Goal: Find contact information: Find contact information

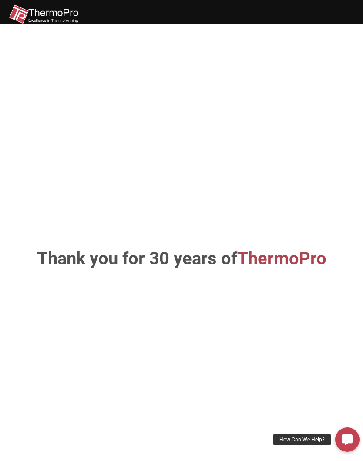
click at [311, 439] on div "How Can We Help?" at bounding box center [302, 439] width 58 height 10
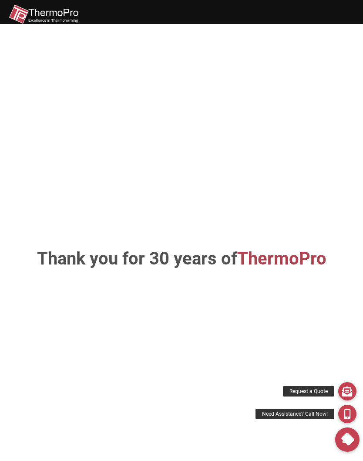
click at [349, 411] on icon at bounding box center [347, 413] width 6 height 10
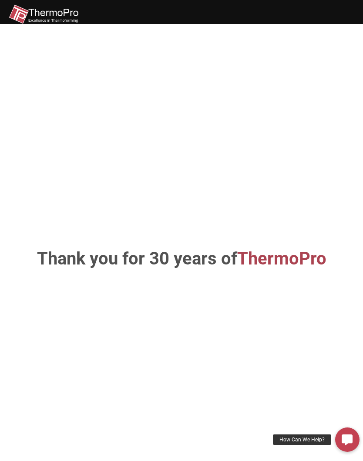
click at [355, 442] on link "How Can We Help?" at bounding box center [347, 439] width 24 height 24
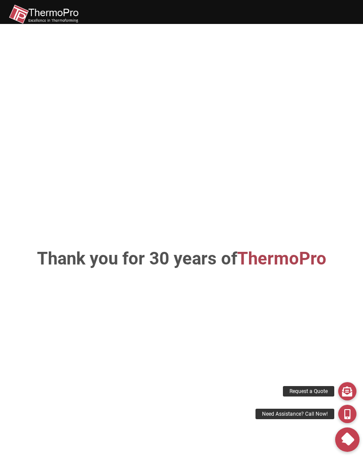
click at [348, 439] on icon at bounding box center [347, 439] width 15 height 15
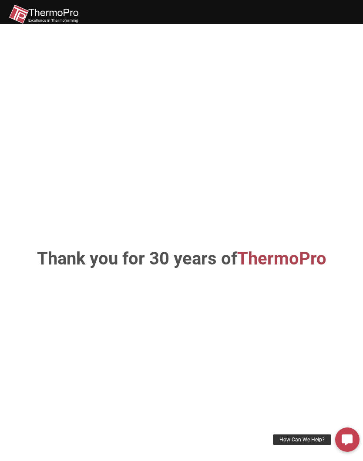
click at [349, 439] on icon at bounding box center [347, 439] width 11 height 11
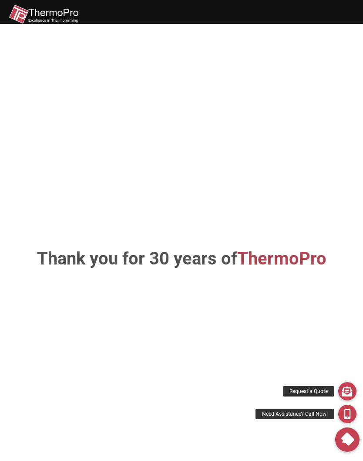
click at [351, 415] on icon at bounding box center [347, 413] width 6 height 10
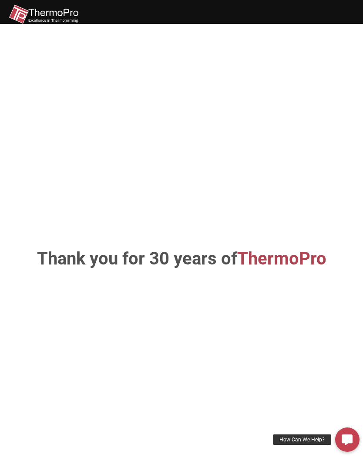
click at [315, 443] on div "How Can We Help?" at bounding box center [302, 439] width 58 height 10
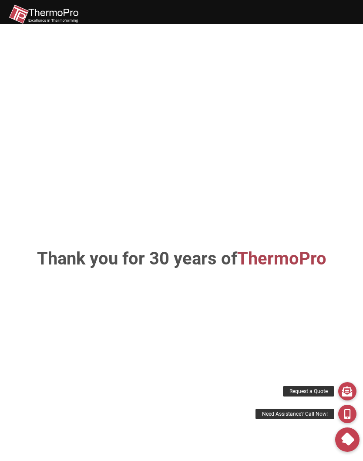
click at [303, 418] on div "Need Assistance? Call Now!" at bounding box center [295, 413] width 79 height 10
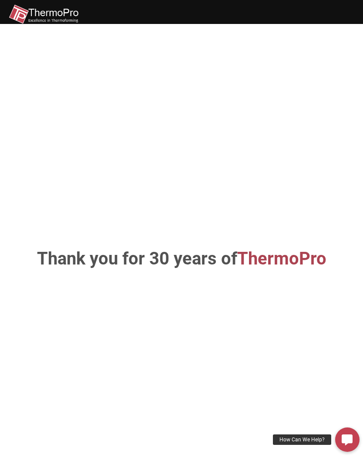
click at [349, 437] on icon at bounding box center [347, 439] width 11 height 11
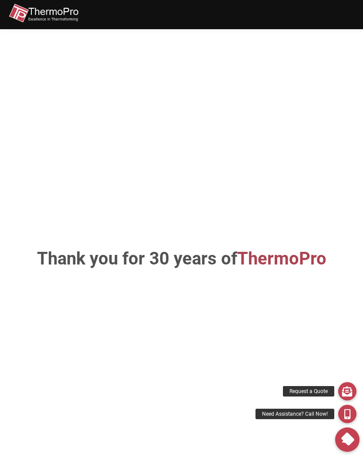
scroll to position [6, 0]
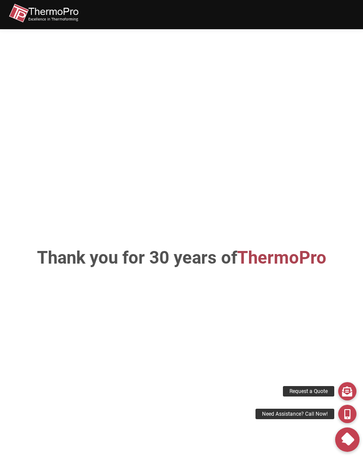
click at [49, 13] on img at bounding box center [44, 13] width 70 height 20
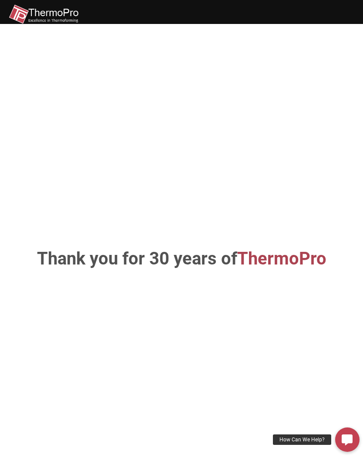
click at [287, 269] on span "ThermoPro" at bounding box center [281, 258] width 89 height 20
click at [310, 442] on div "How Can We Help?" at bounding box center [302, 439] width 58 height 10
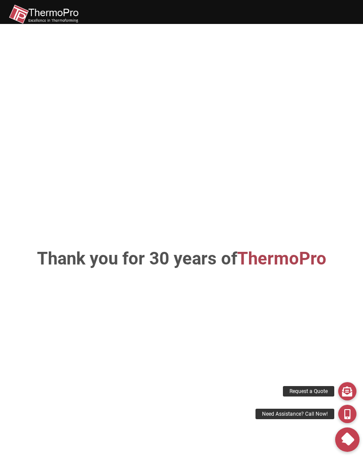
click at [346, 393] on icon at bounding box center [347, 391] width 10 height 10
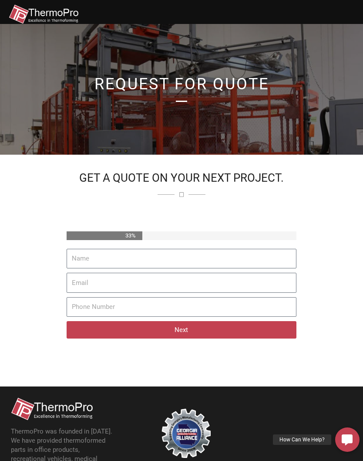
click at [351, 443] on icon at bounding box center [347, 439] width 11 height 11
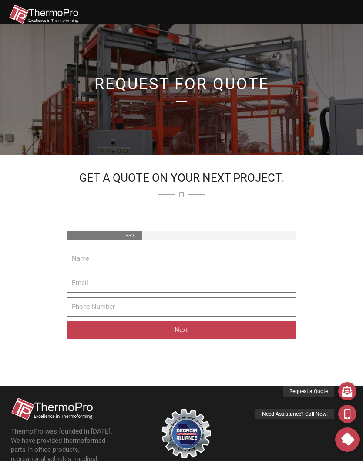
click at [345, 412] on icon at bounding box center [347, 413] width 6 height 10
